Goal: Task Accomplishment & Management: Manage account settings

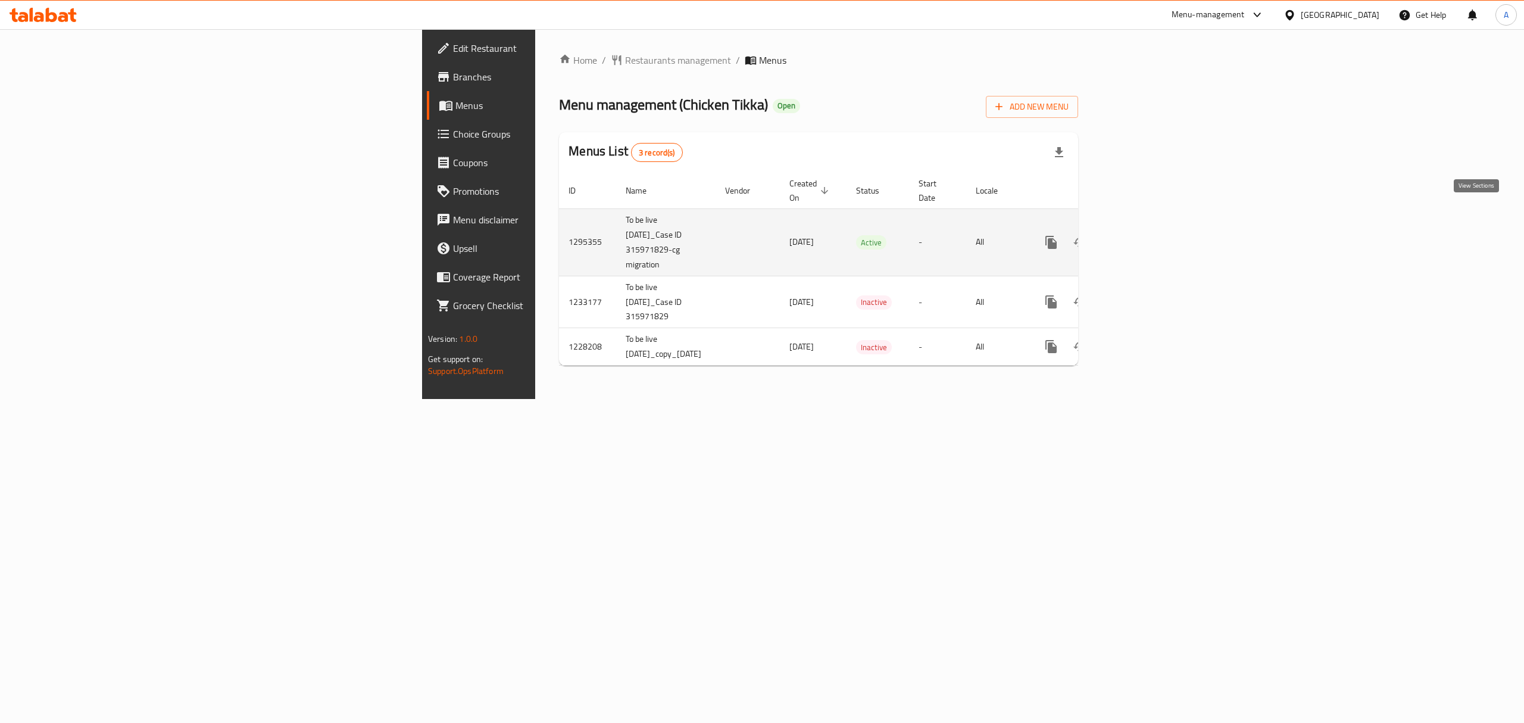
click at [1151, 228] on link "enhanced table" at bounding box center [1137, 242] width 29 height 29
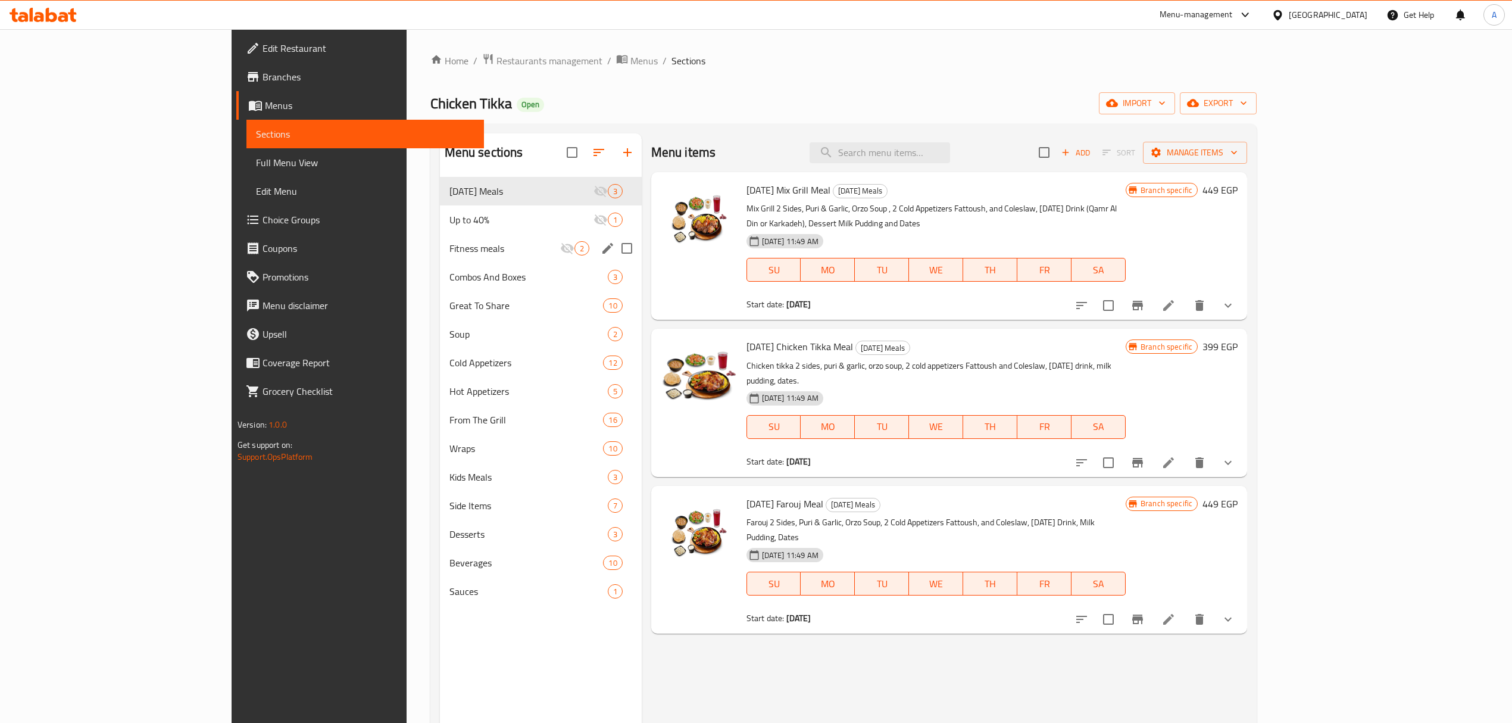
click at [440, 258] on div "Fitness meals 2" at bounding box center [541, 248] width 202 height 29
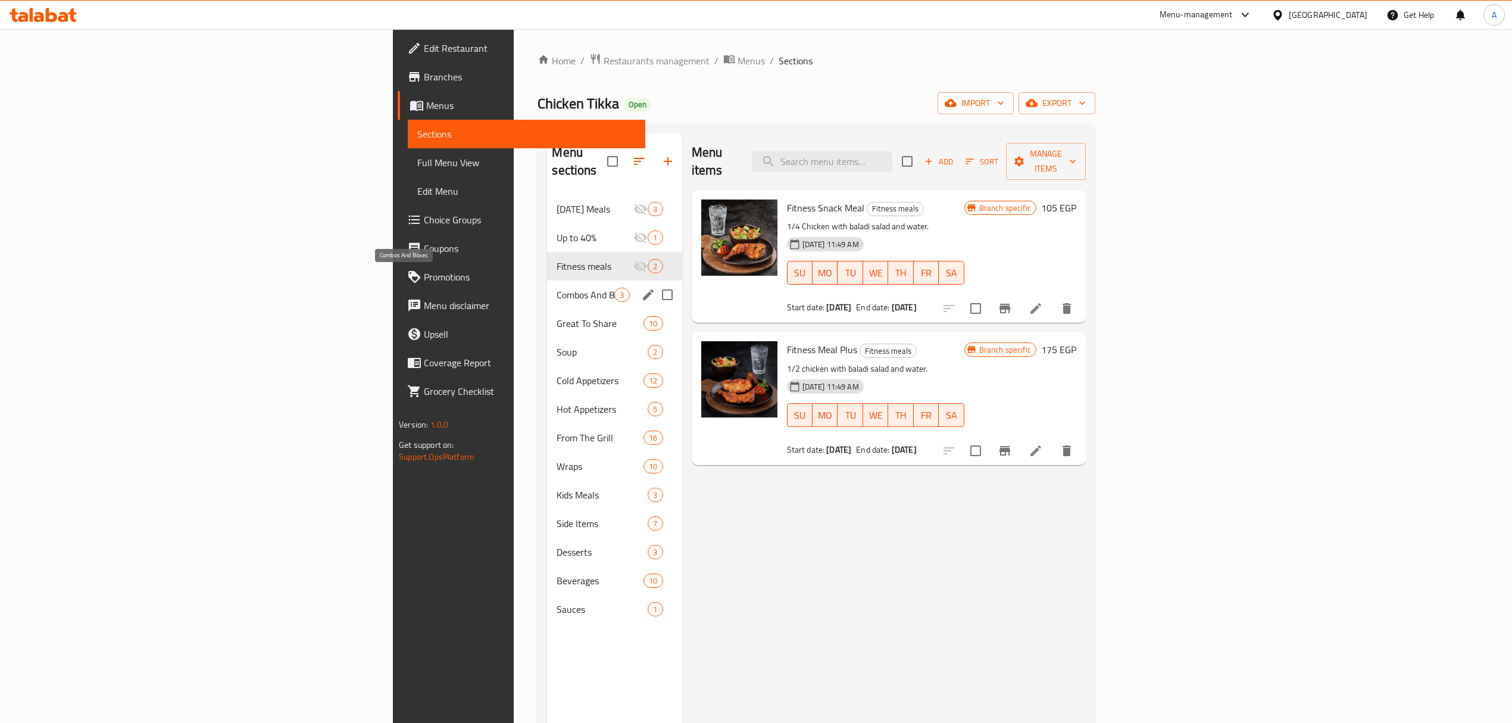
click at [557, 288] on span "Combos And Boxes" at bounding box center [586, 295] width 58 height 14
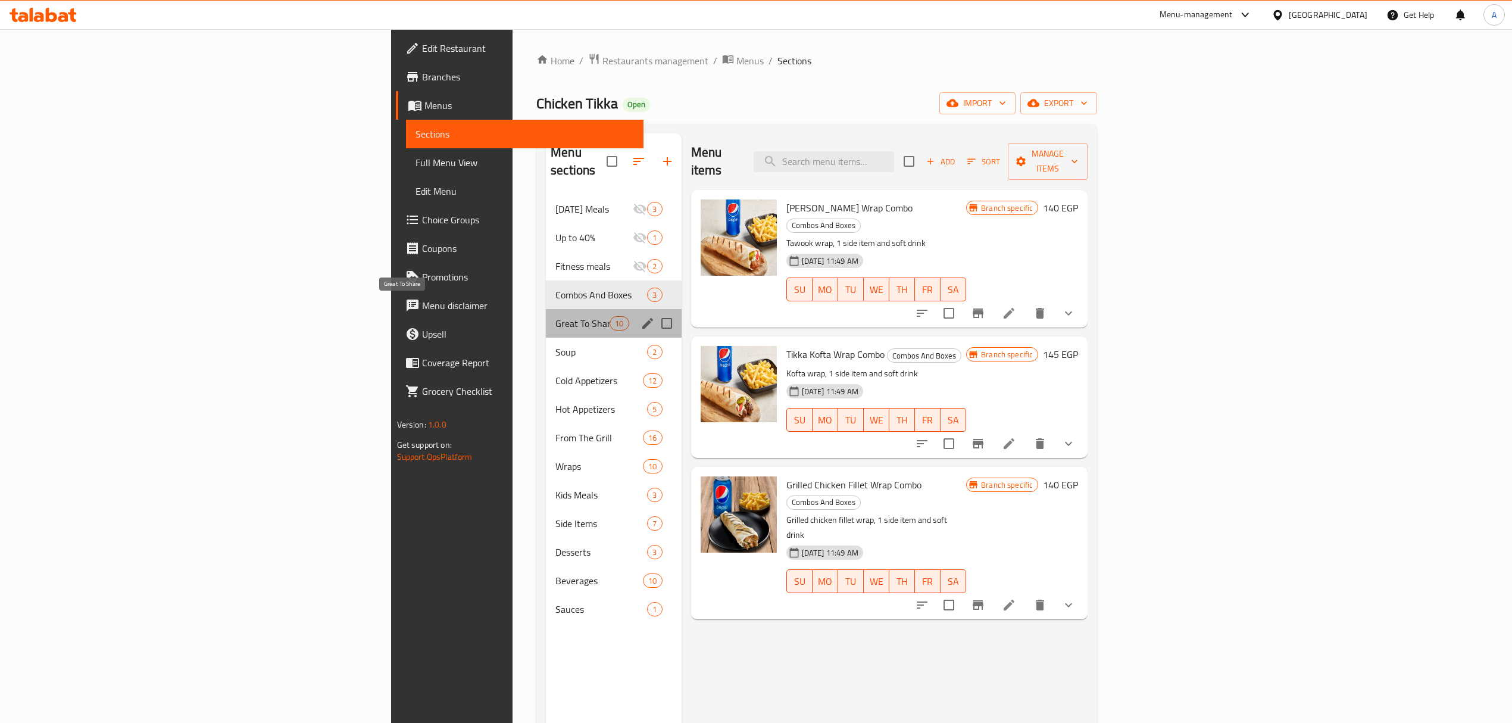
click at [555, 316] on span "Great To Share" at bounding box center [582, 323] width 54 height 14
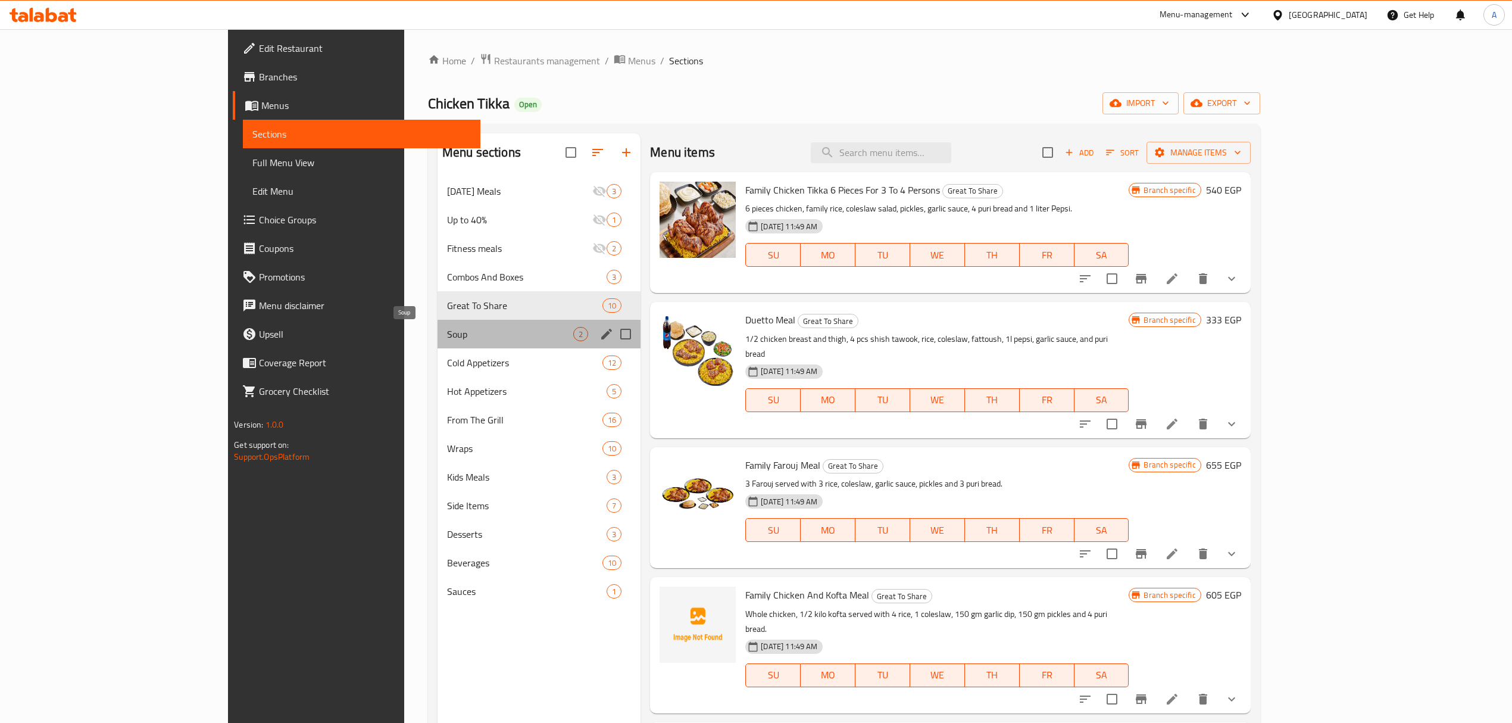
click at [447, 329] on span "Soup" at bounding box center [510, 334] width 126 height 14
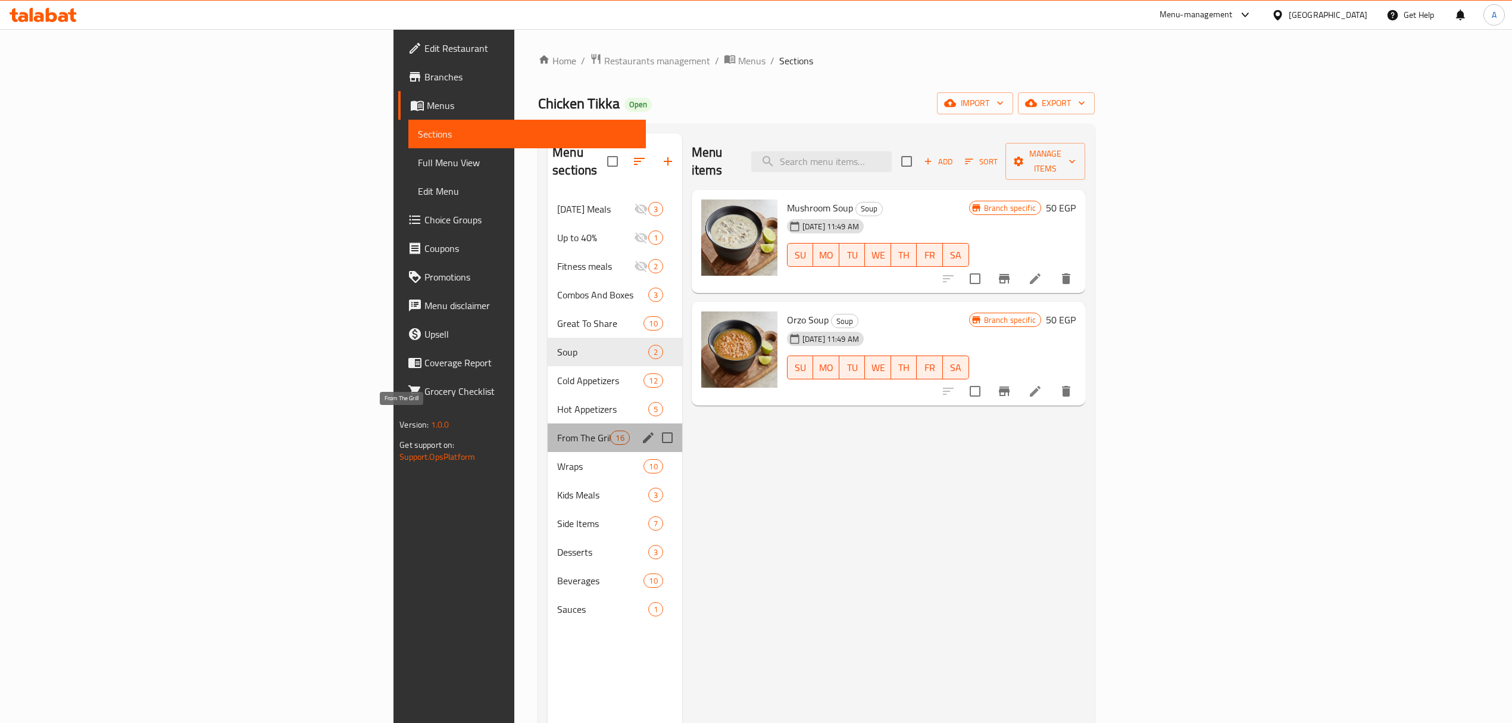
click at [557, 430] on span "From The Grill" at bounding box center [583, 437] width 53 height 14
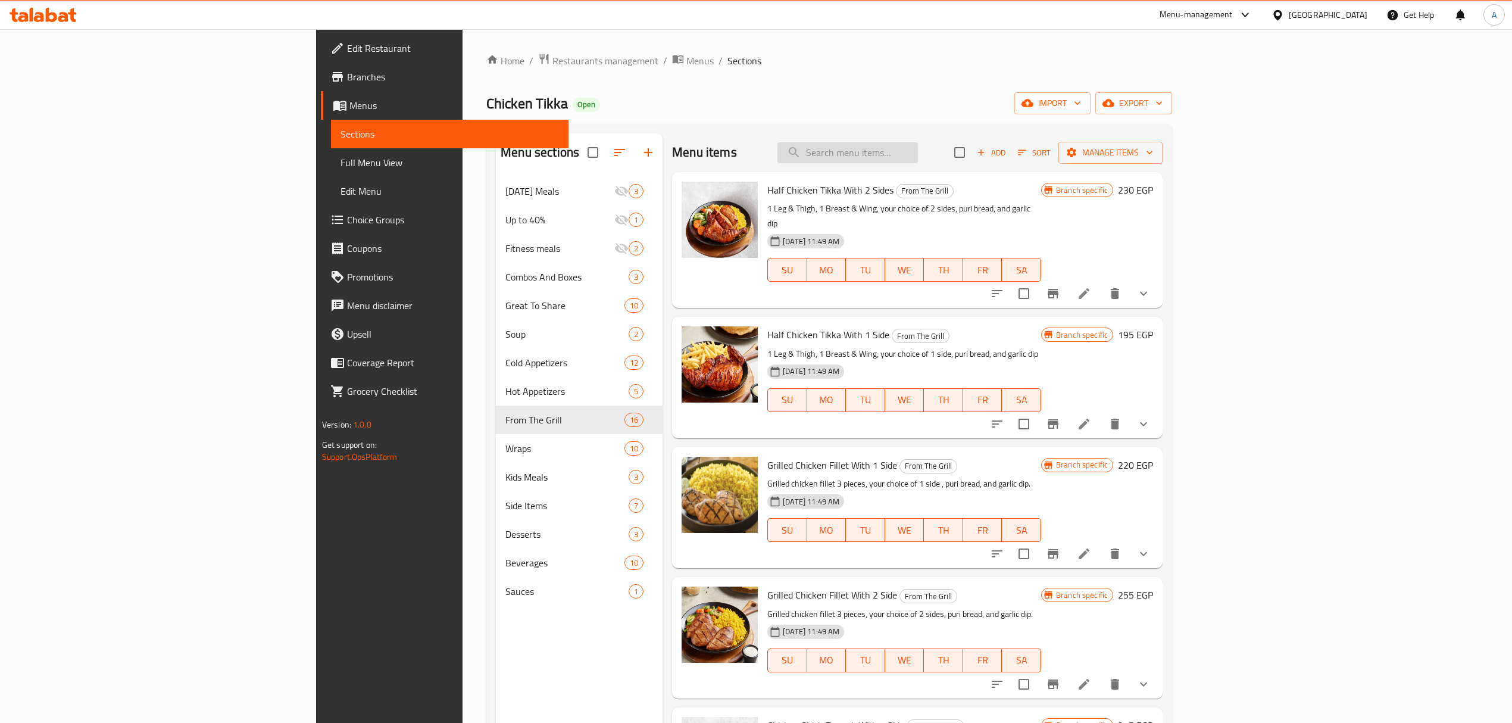
click at [918, 152] on input "search" at bounding box center [847, 152] width 140 height 21
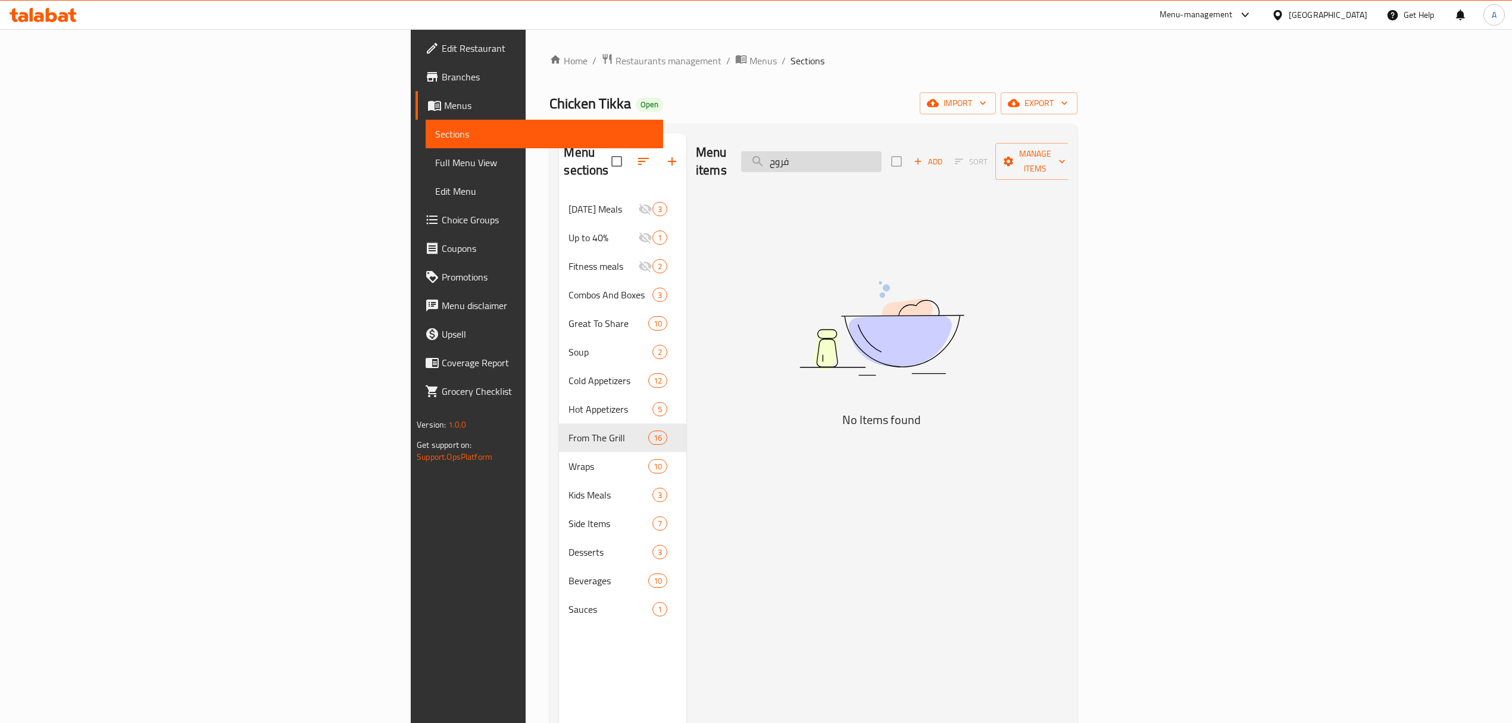
click at [882, 158] on input "فروح" at bounding box center [811, 161] width 140 height 21
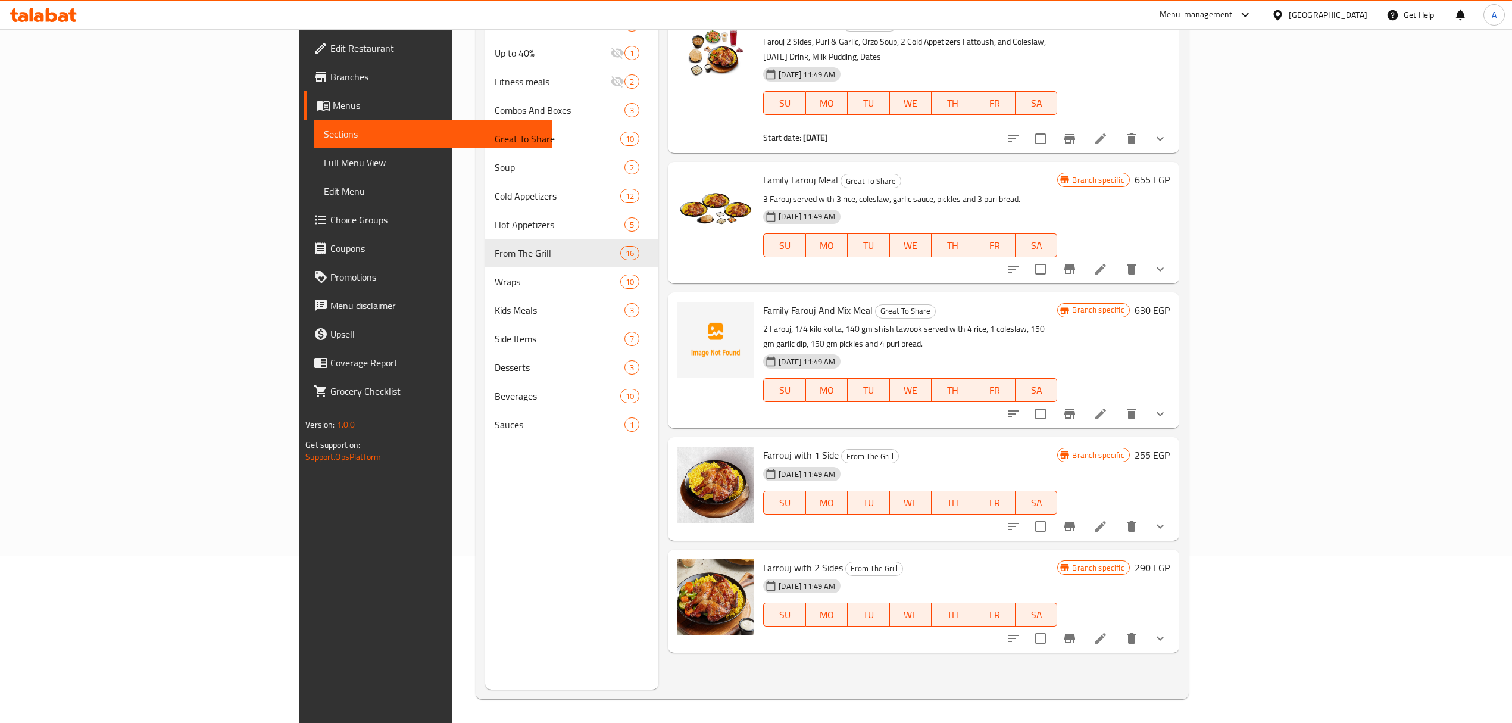
scroll to position [167, 0]
type input "فروج"
click at [1174, 512] on button "show more" at bounding box center [1160, 526] width 29 height 29
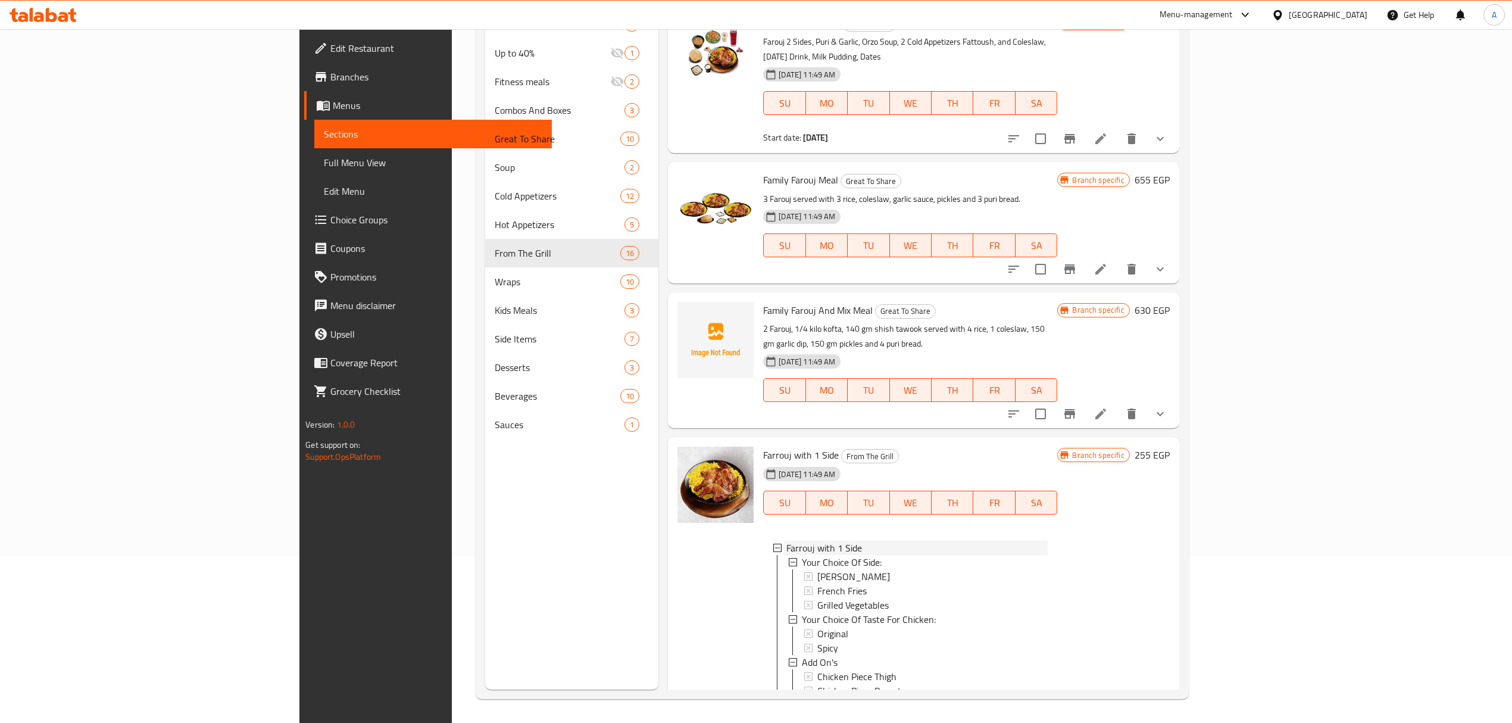
click at [816, 541] on div "Farrouj with 1 Side" at bounding box center [916, 548] width 261 height 14
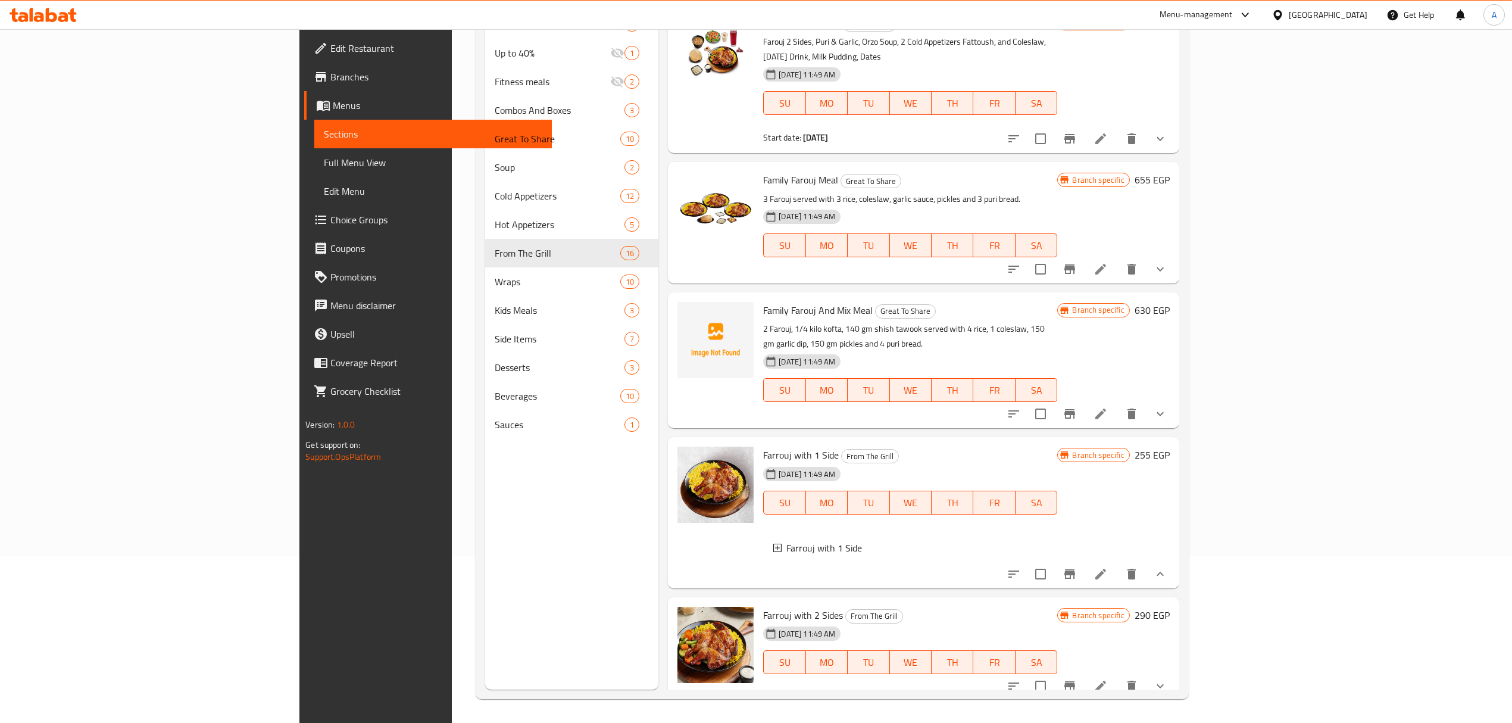
click at [1174, 679] on button "show more" at bounding box center [1160, 685] width 29 height 29
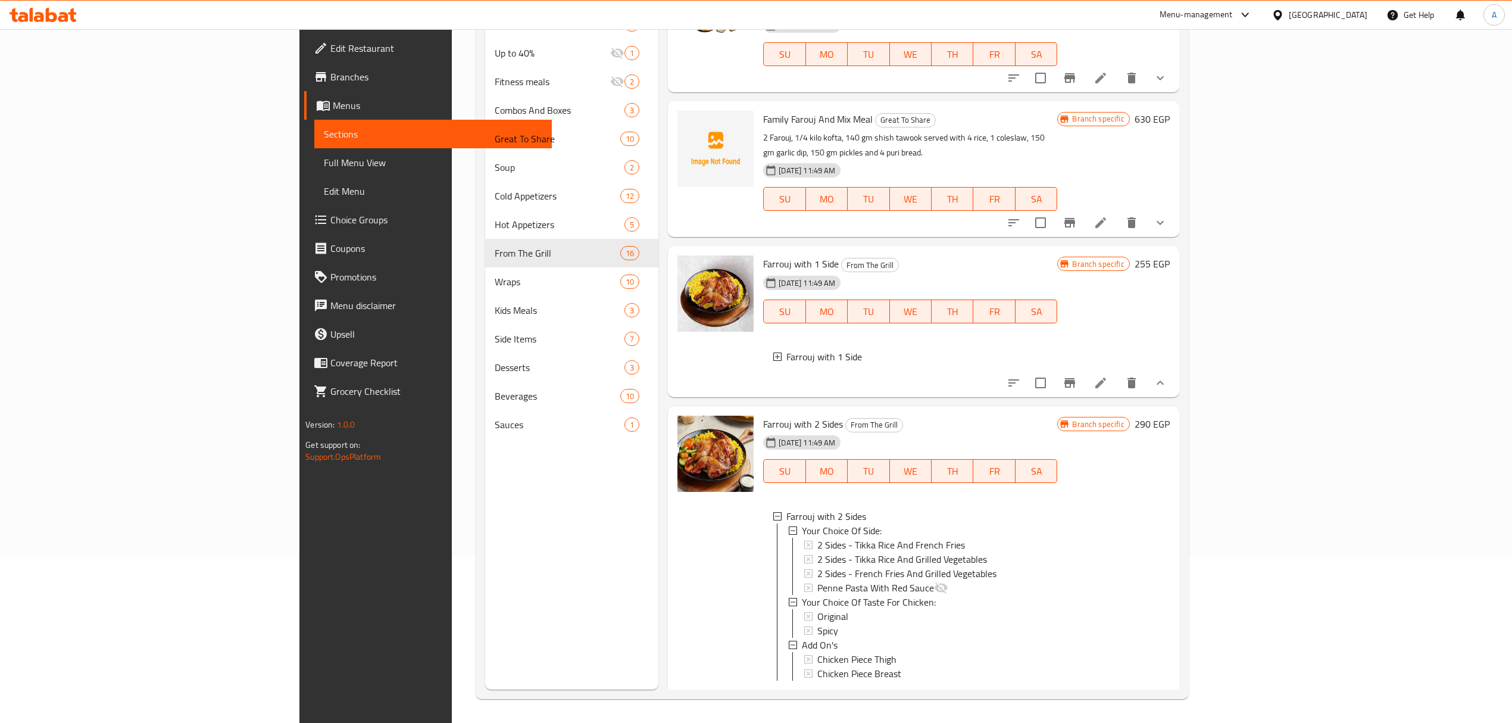
scroll to position [210, 0]
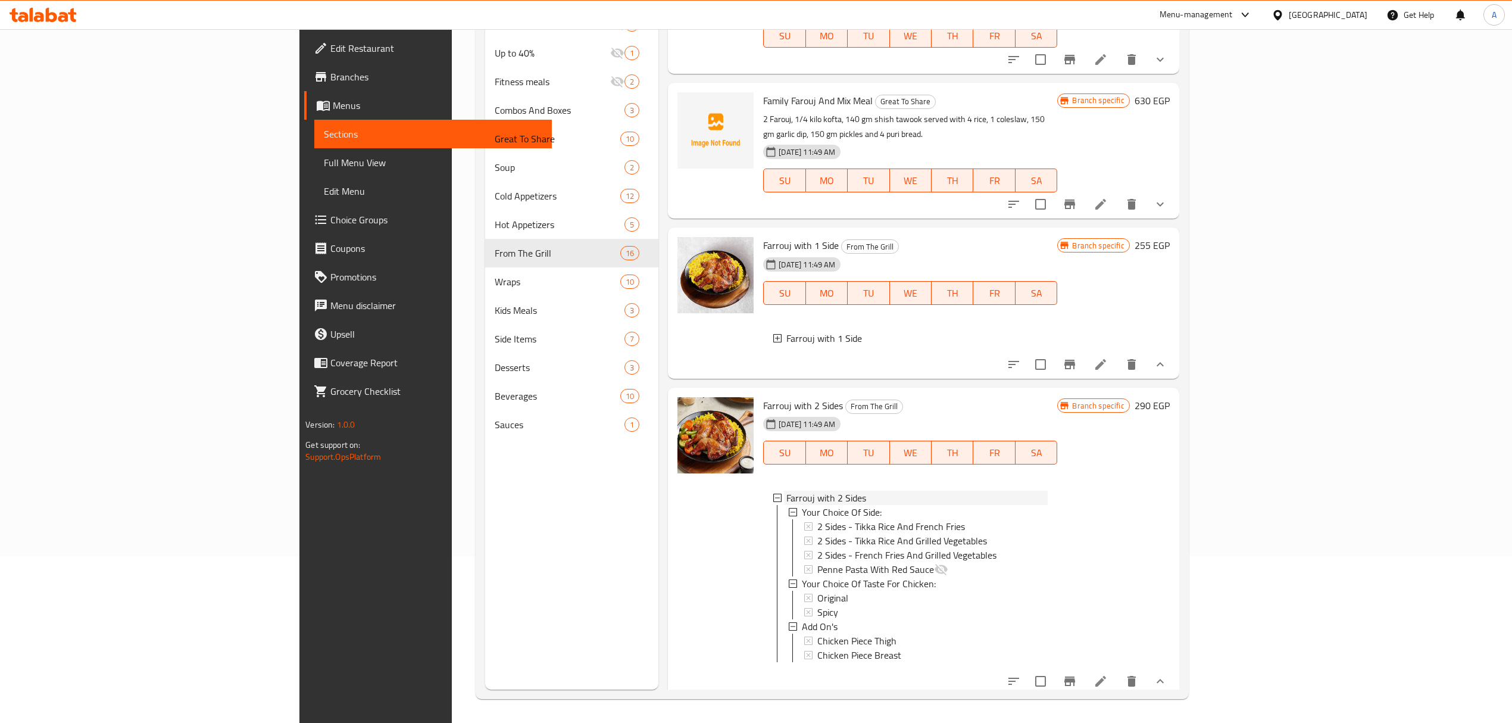
click at [786, 490] on span "Farrouj with 2 Sides" at bounding box center [826, 497] width 80 height 14
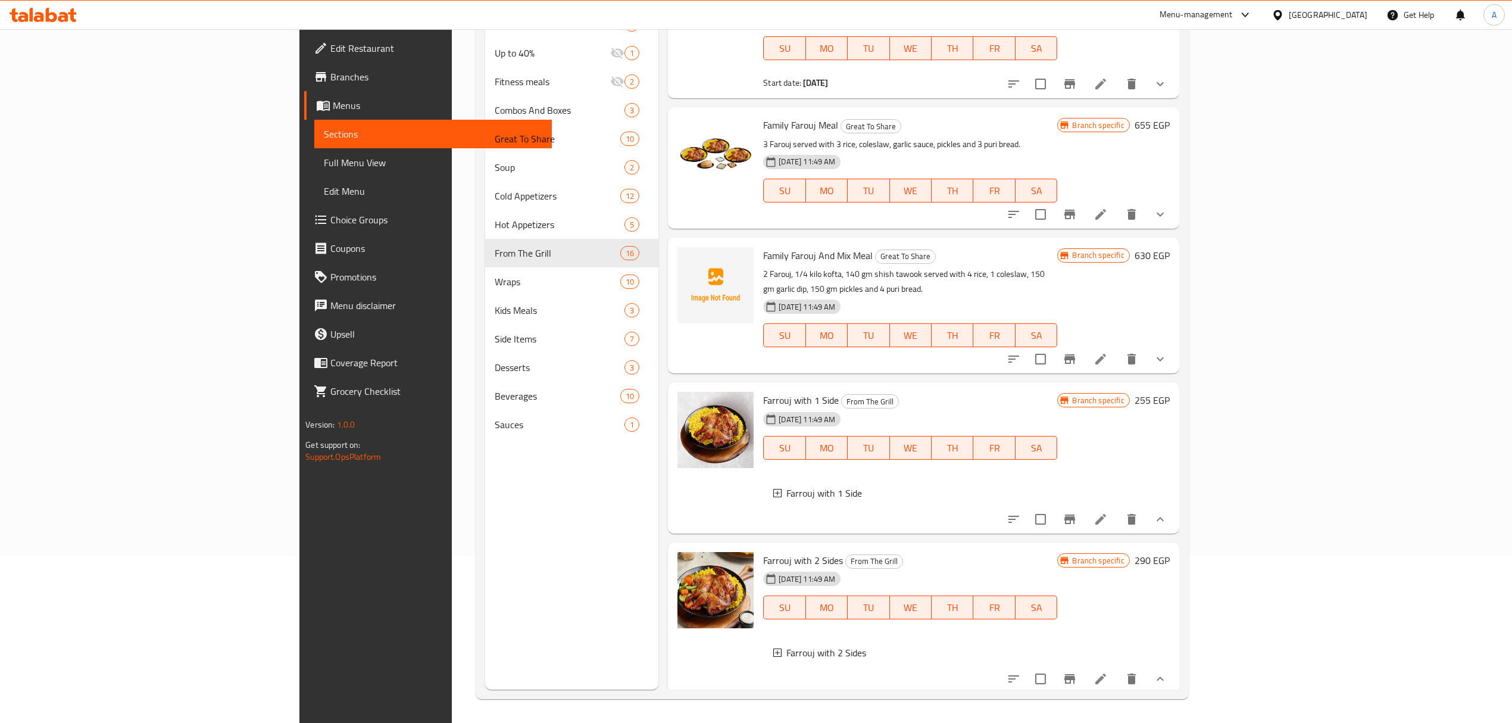
scroll to position [52, 0]
click at [786, 488] on span "Farrouj with 1 Side" at bounding box center [824, 495] width 76 height 14
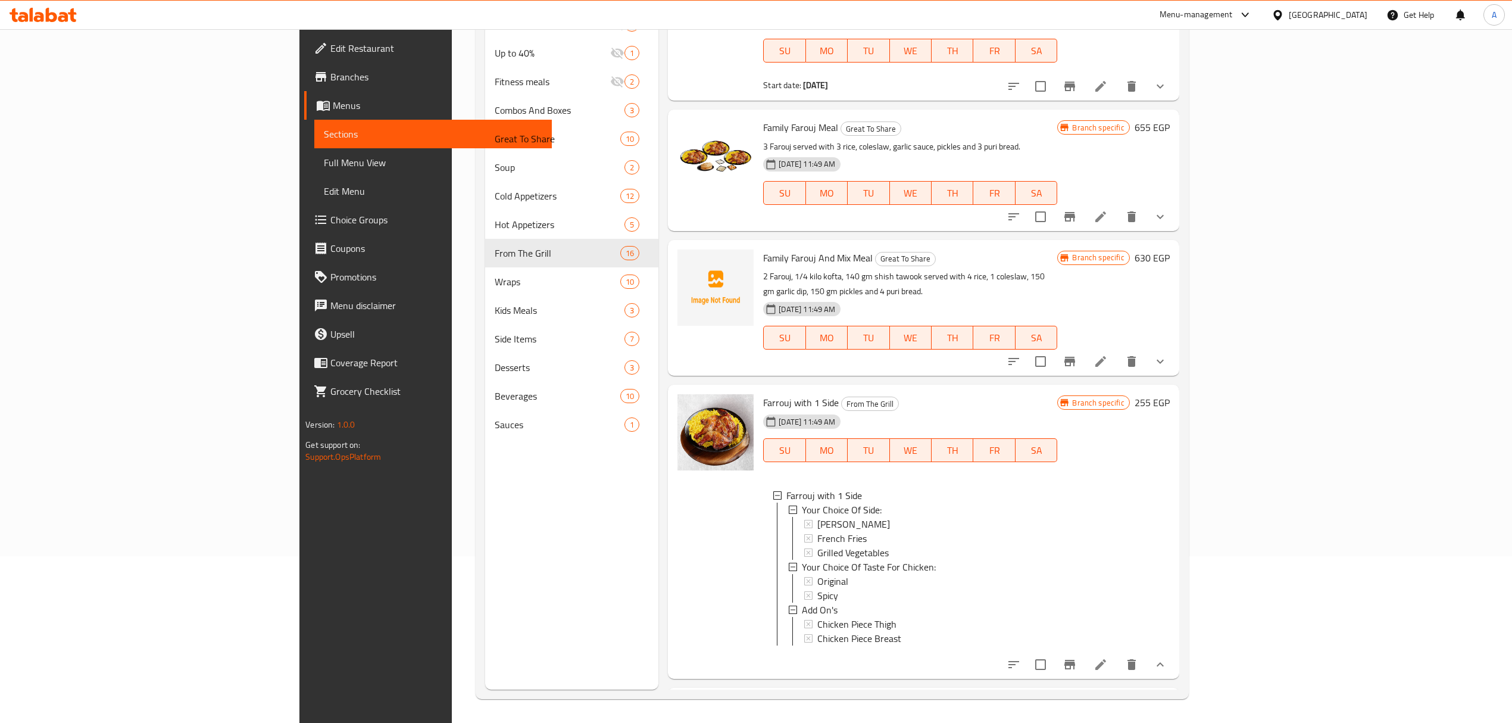
click at [786, 488] on span "Farrouj with 1 Side" at bounding box center [824, 495] width 76 height 14
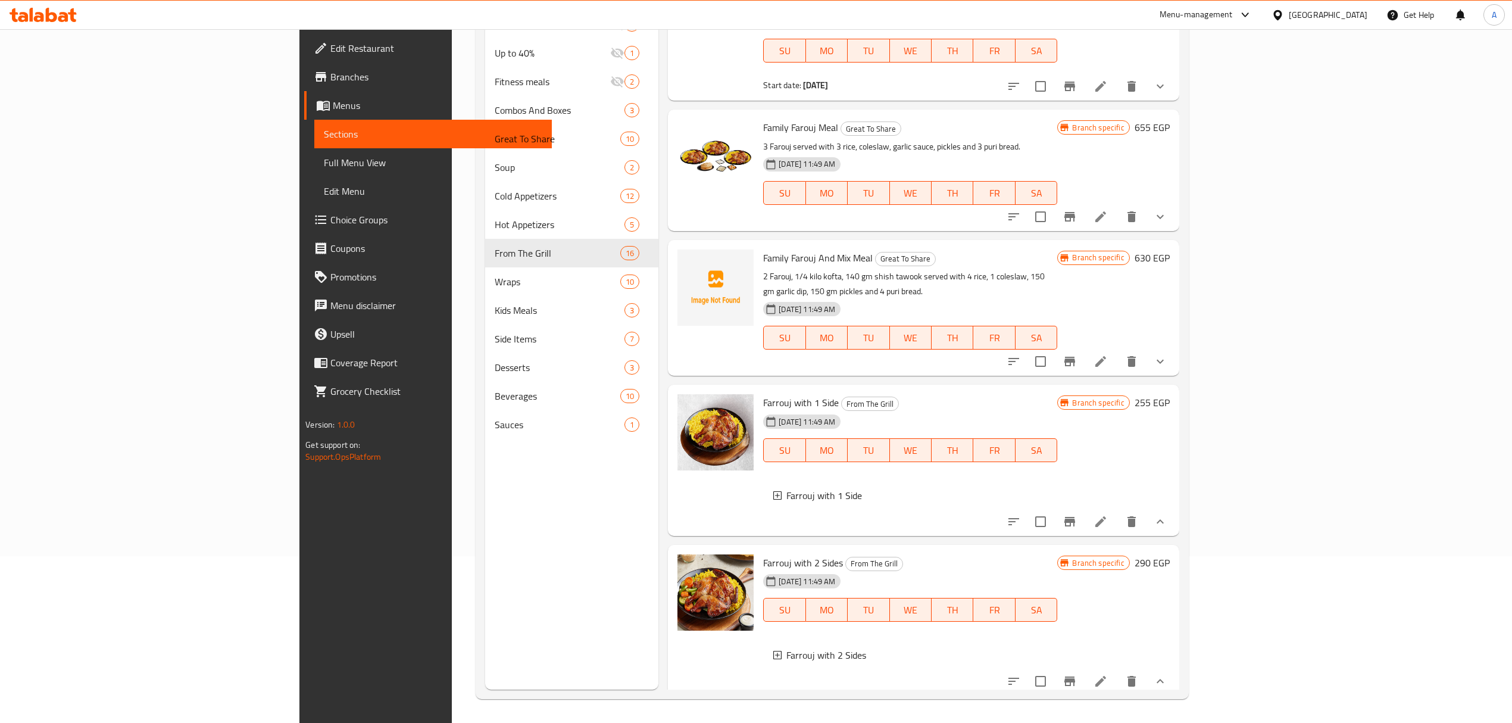
click at [1084, 507] on button "Branch-specific-item" at bounding box center [1069, 521] width 29 height 29
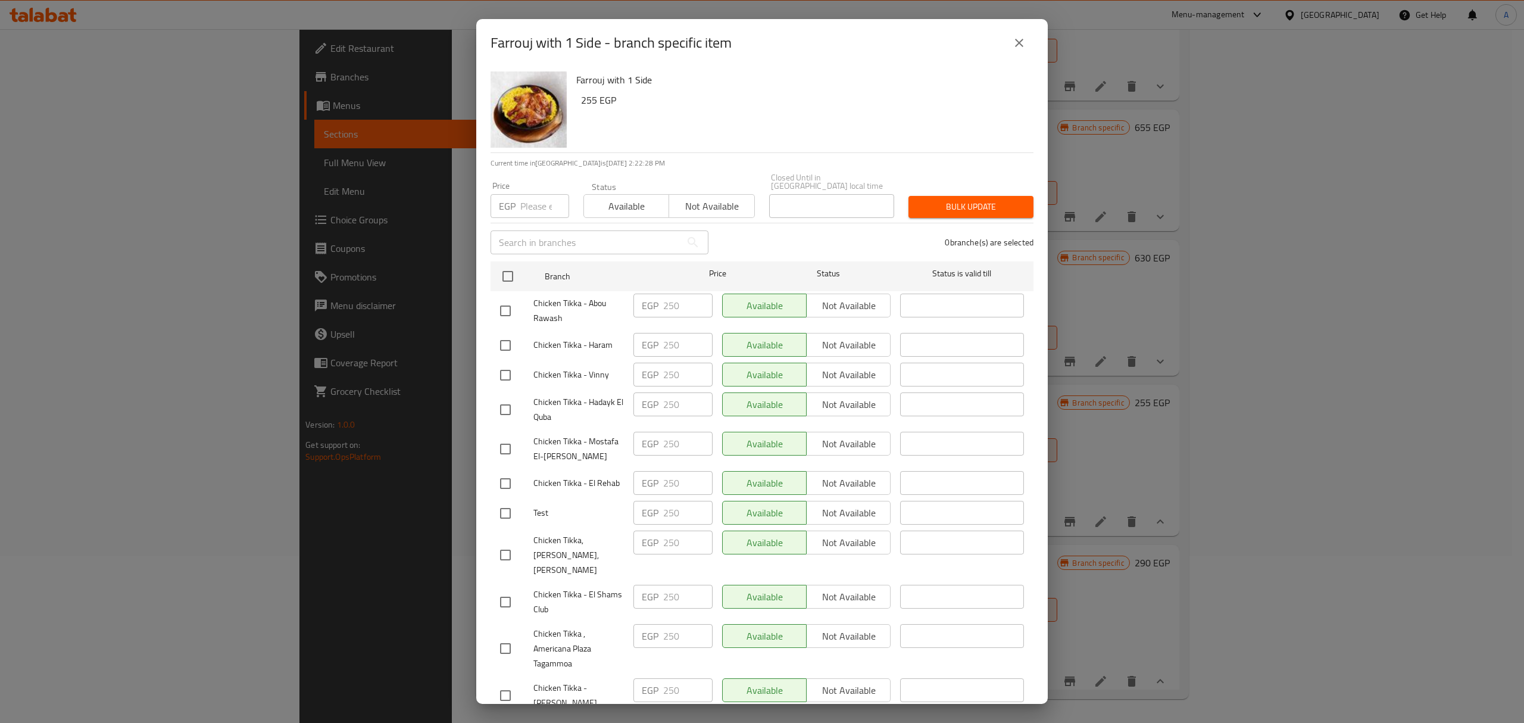
click at [1016, 40] on icon "close" at bounding box center [1019, 43] width 8 height 8
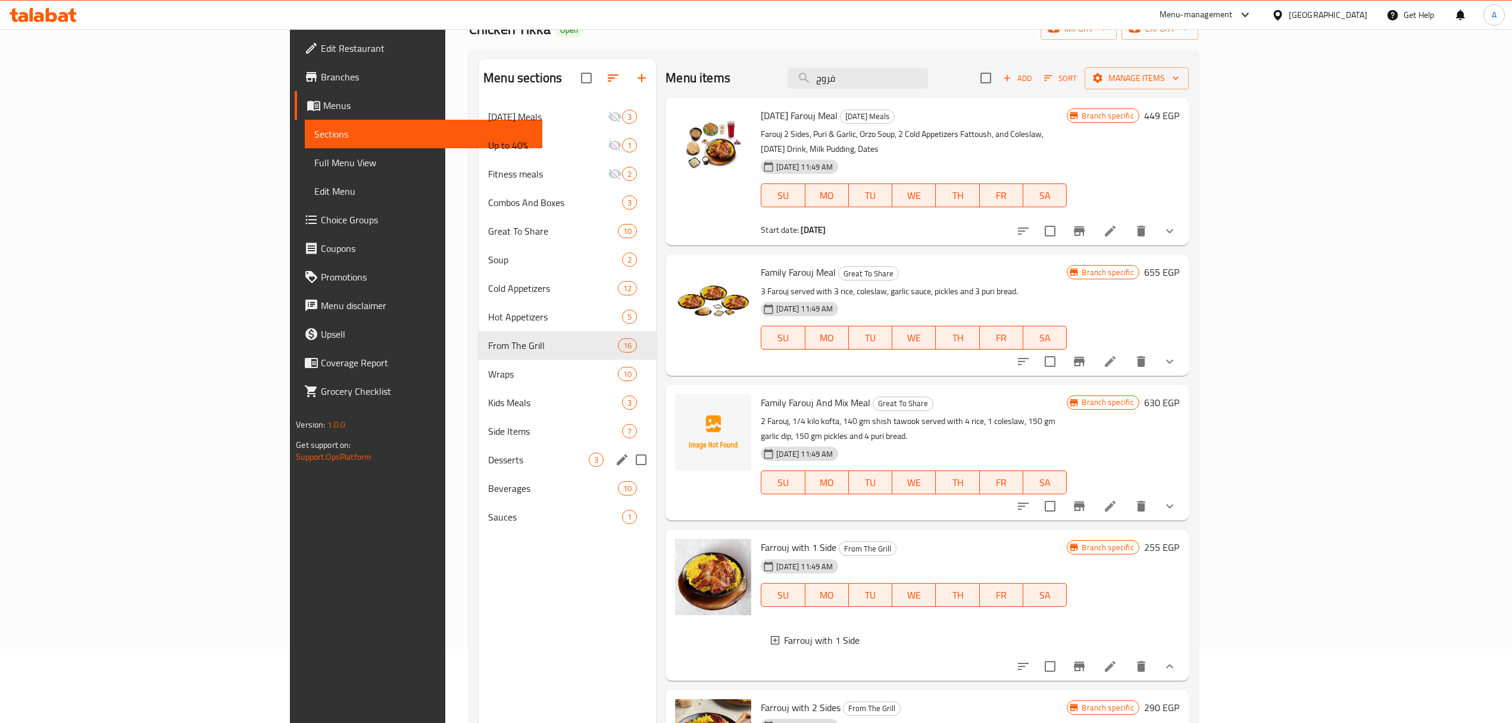
scroll to position [0, 0]
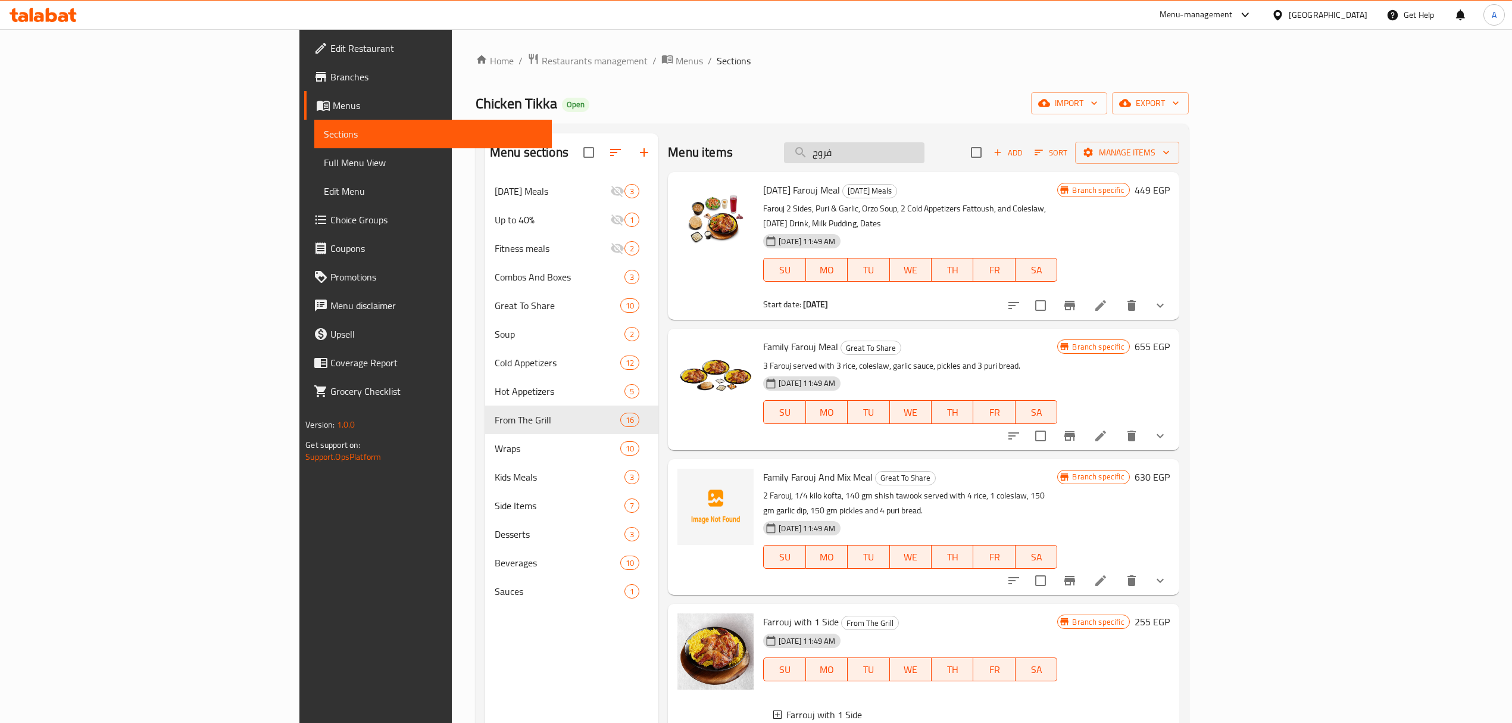
click at [924, 143] on input "فروج" at bounding box center [854, 152] width 140 height 21
click at [976, 105] on div "Chicken Tikka Open import export" at bounding box center [832, 103] width 713 height 22
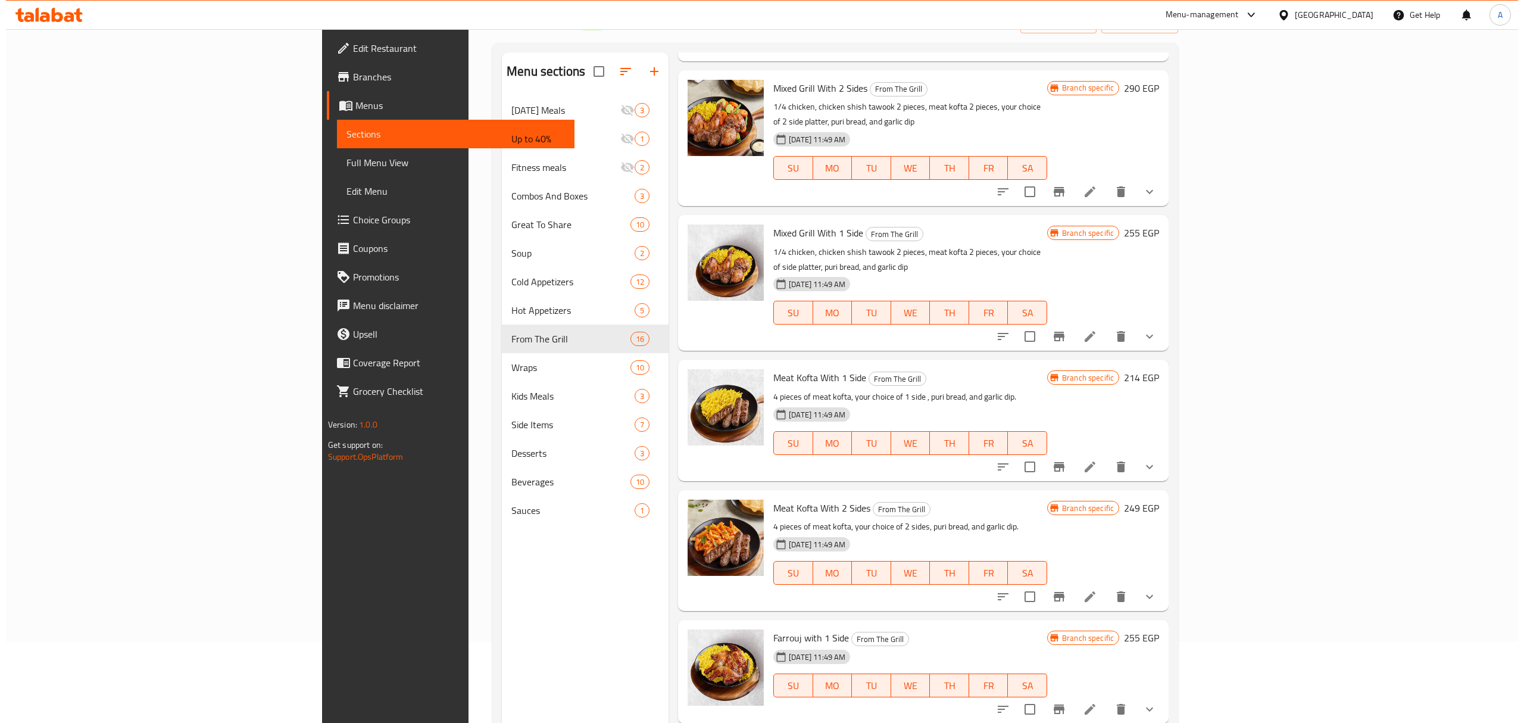
scroll to position [167, 0]
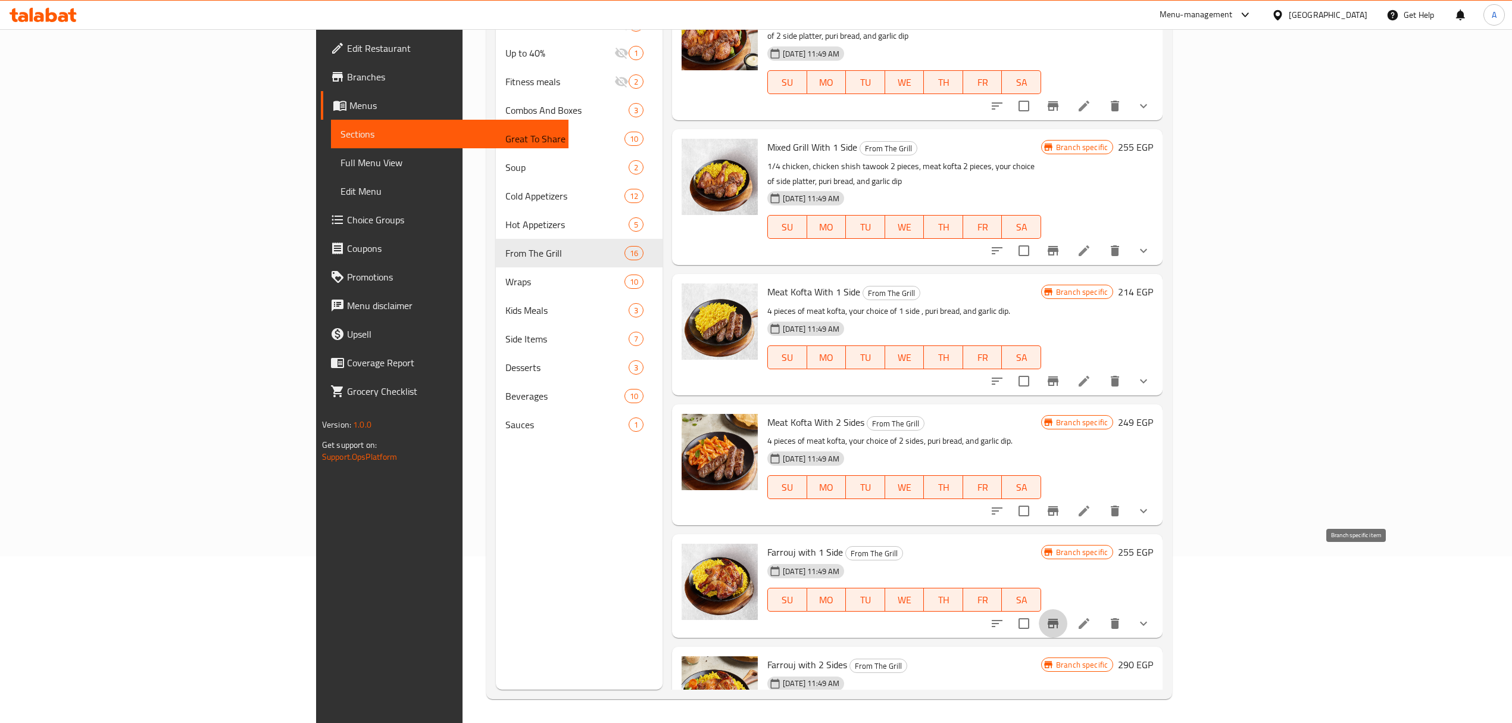
click at [1058, 618] on icon "Branch-specific-item" at bounding box center [1053, 623] width 11 height 10
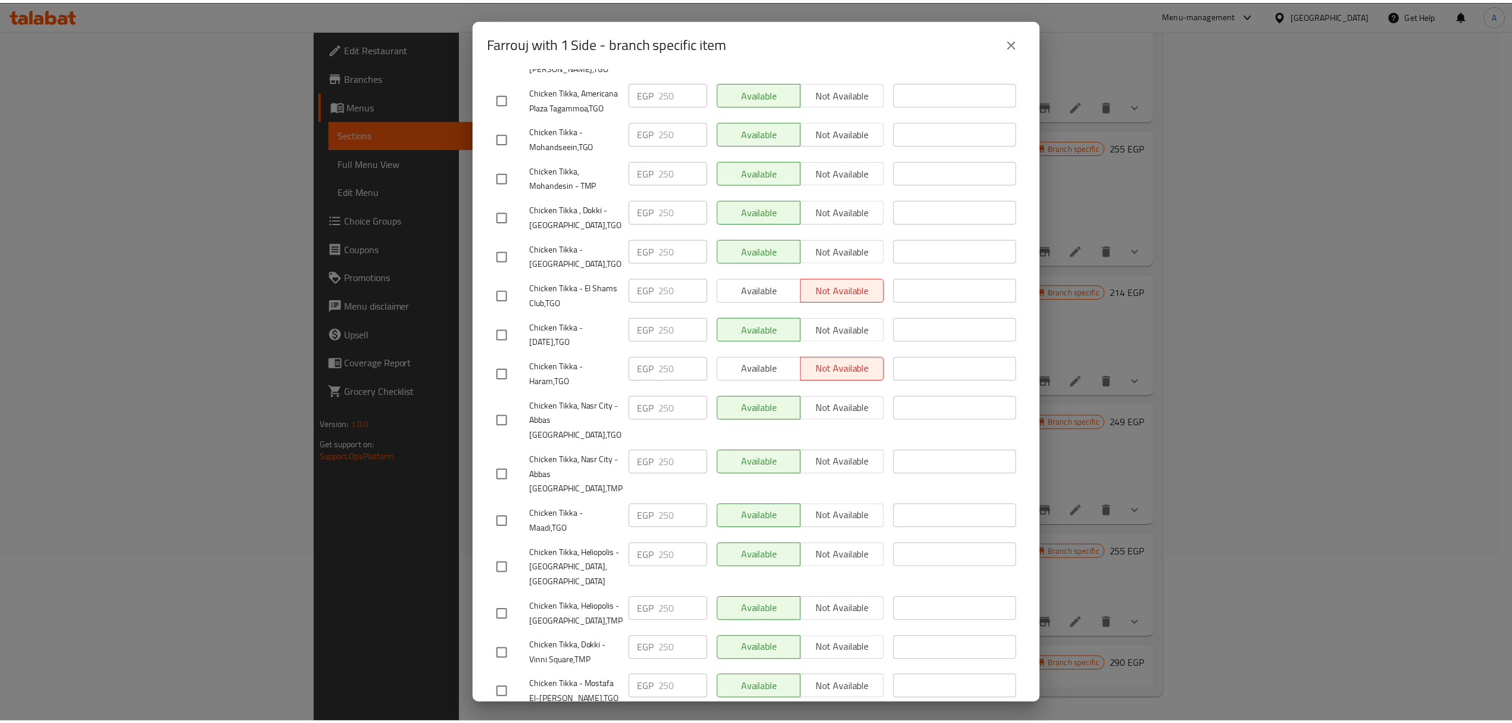
scroll to position [1937, 0]
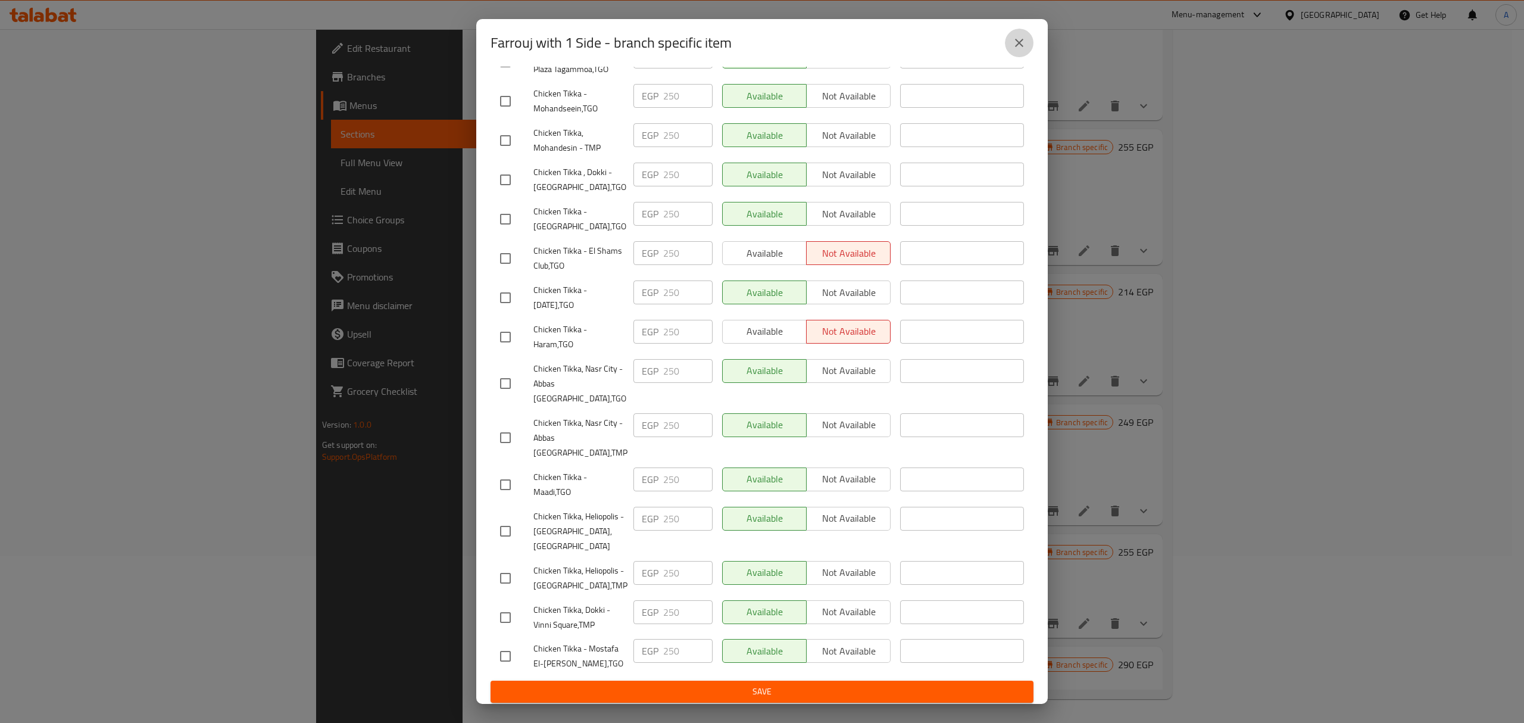
click at [1019, 44] on icon "close" at bounding box center [1019, 43] width 14 height 14
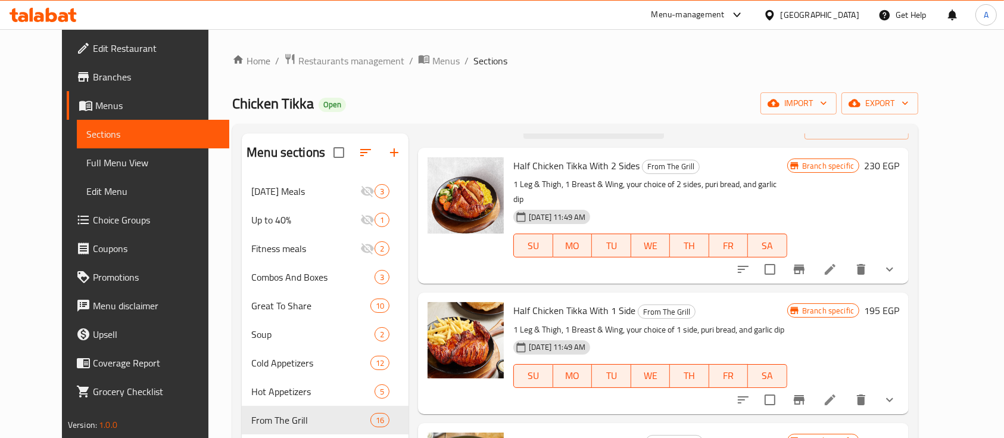
scroll to position [0, 0]
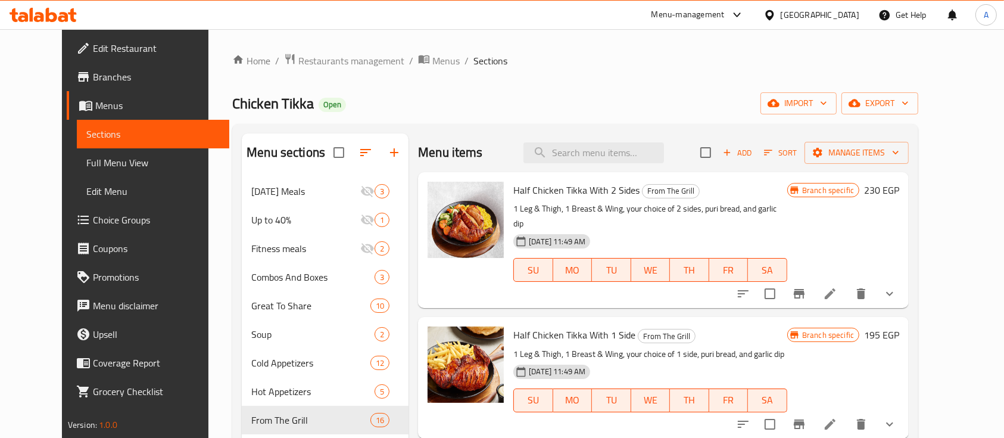
click at [566, 88] on div "Home / Restaurants management / Menus / Sections Chicken Tikka Open import expo…" at bounding box center [575, 336] width 686 height 567
click at [304, 62] on span "Restaurants management" at bounding box center [351, 61] width 106 height 14
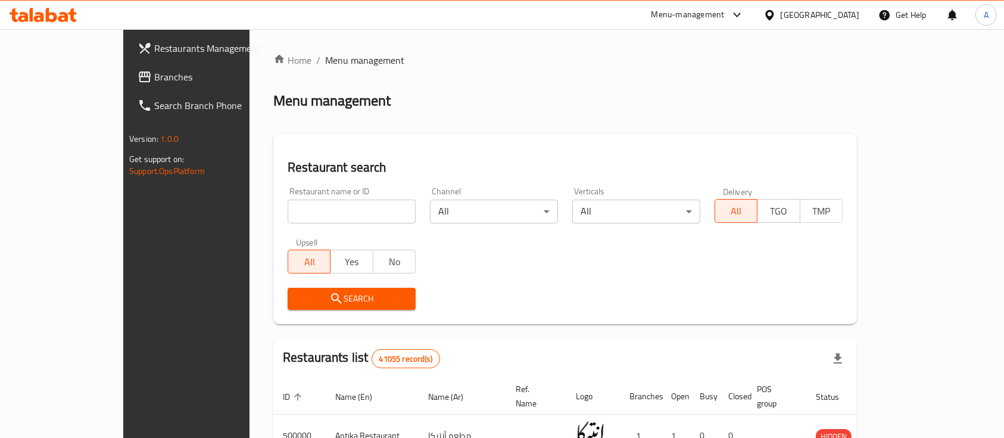
click at [352, 208] on input "search" at bounding box center [352, 211] width 128 height 24
type input "KFC"
click button "Search" at bounding box center [352, 299] width 128 height 22
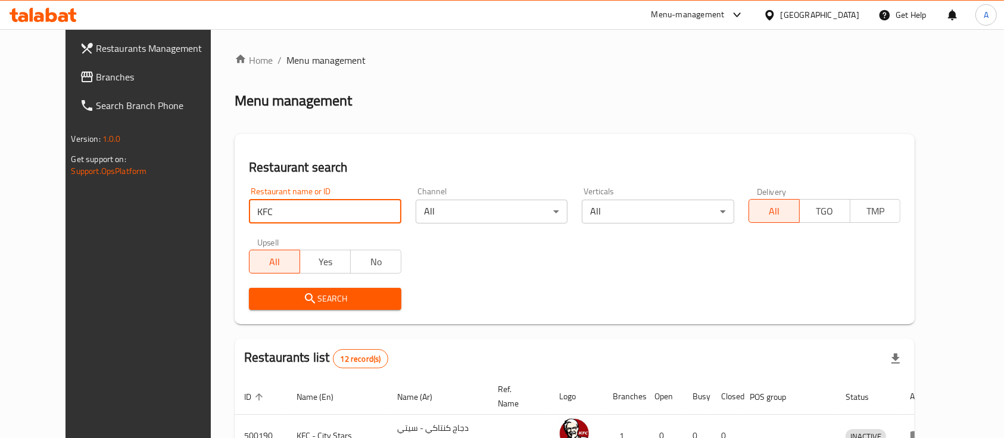
click at [96, 73] on span "Branches" at bounding box center [159, 77] width 127 height 14
